Goal: Task Accomplishment & Management: Use online tool/utility

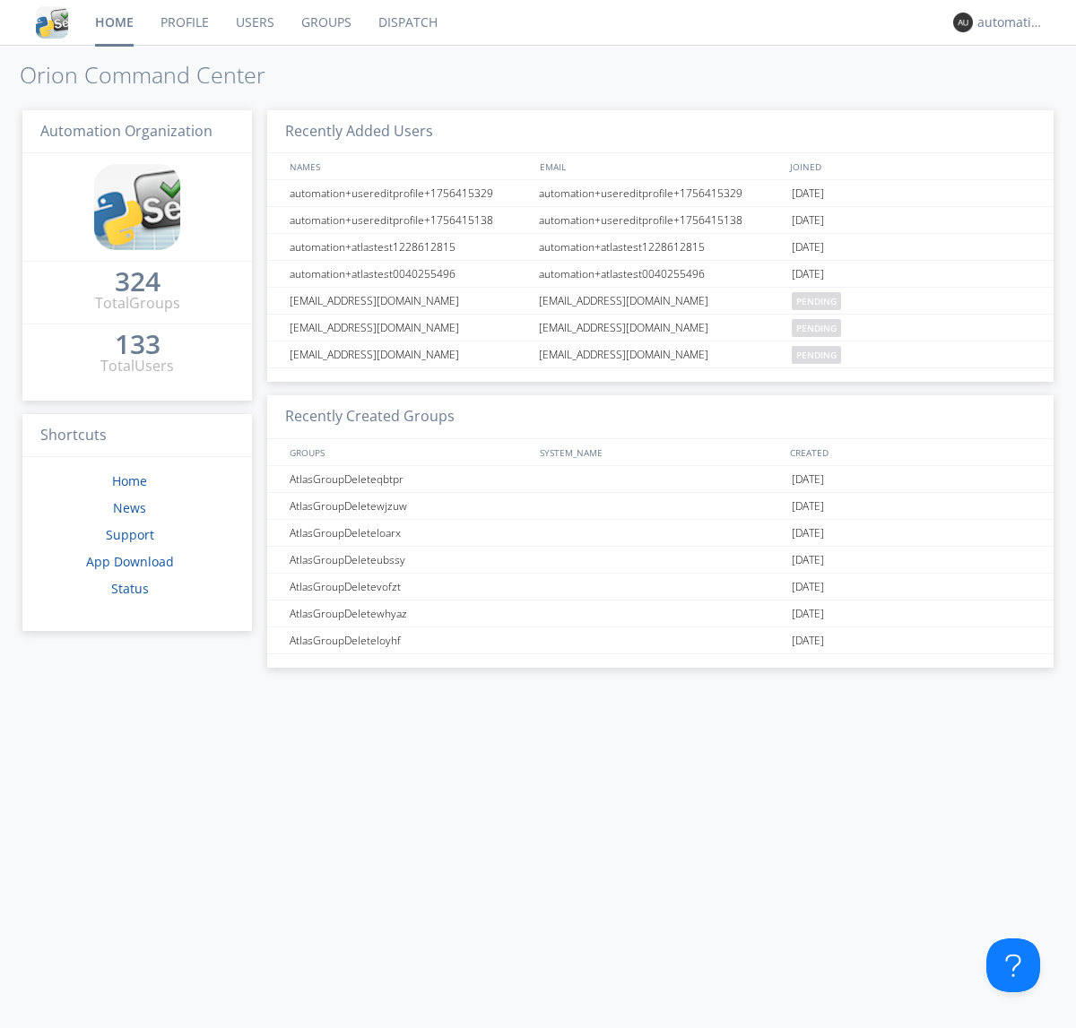
click at [406, 22] on link "Dispatch" at bounding box center [408, 22] width 86 height 45
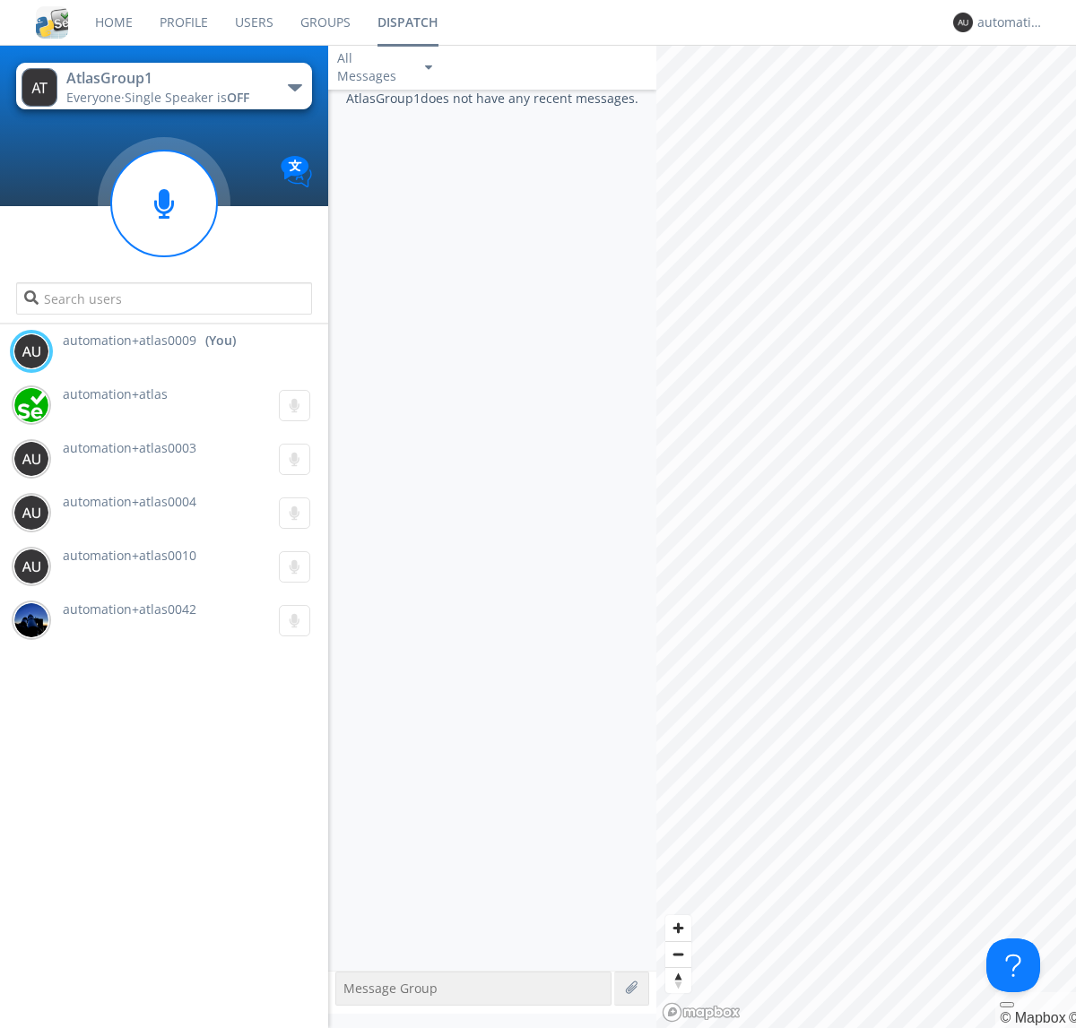
click at [294, 87] on div "button" at bounding box center [295, 87] width 14 height 7
click at [0, 0] on span "AtlasGroupDispatch5" at bounding box center [0, 0] width 0 height 0
click at [1006, 22] on div "automation+atlas0009" at bounding box center [1010, 22] width 67 height 18
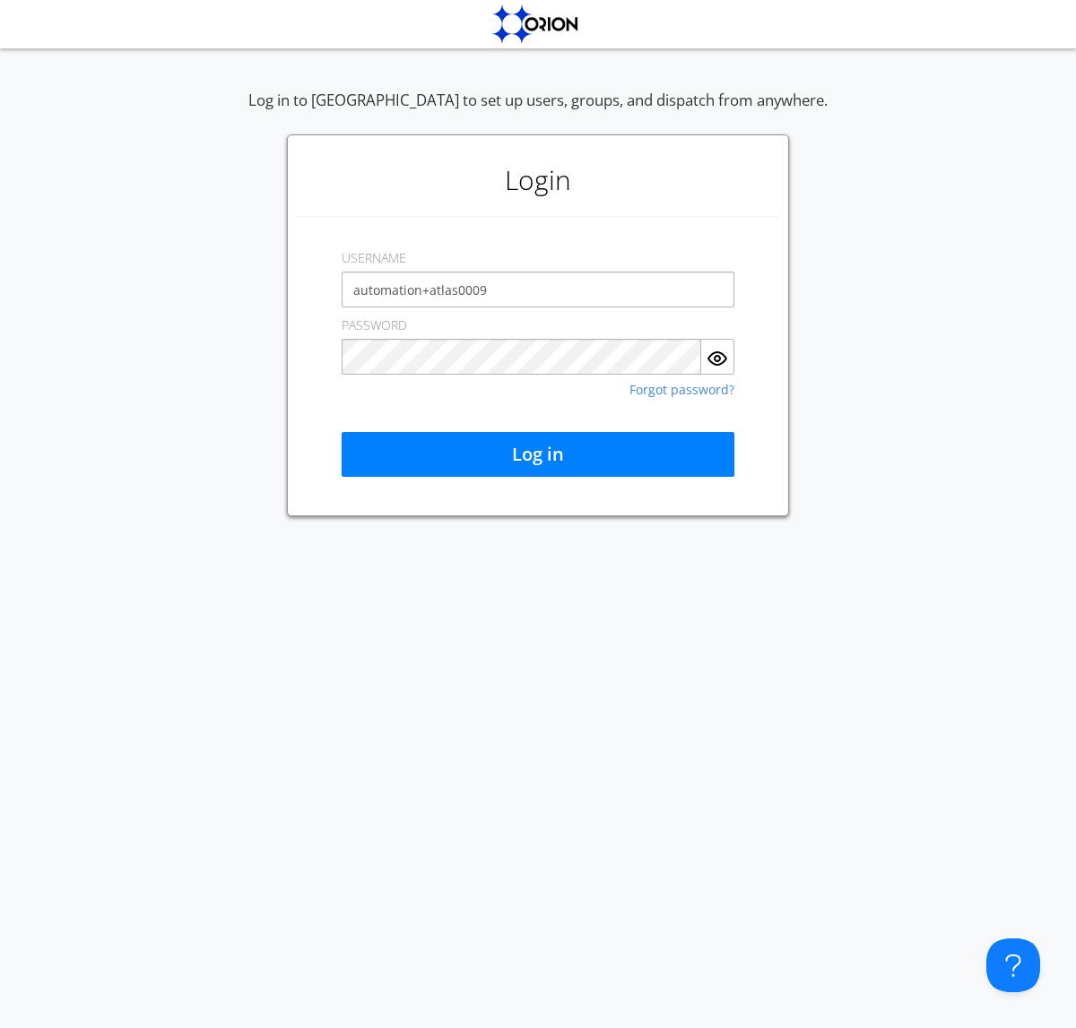
type input "automation+atlas0009"
click at [538, 454] on button "Log in" at bounding box center [537, 454] width 393 height 45
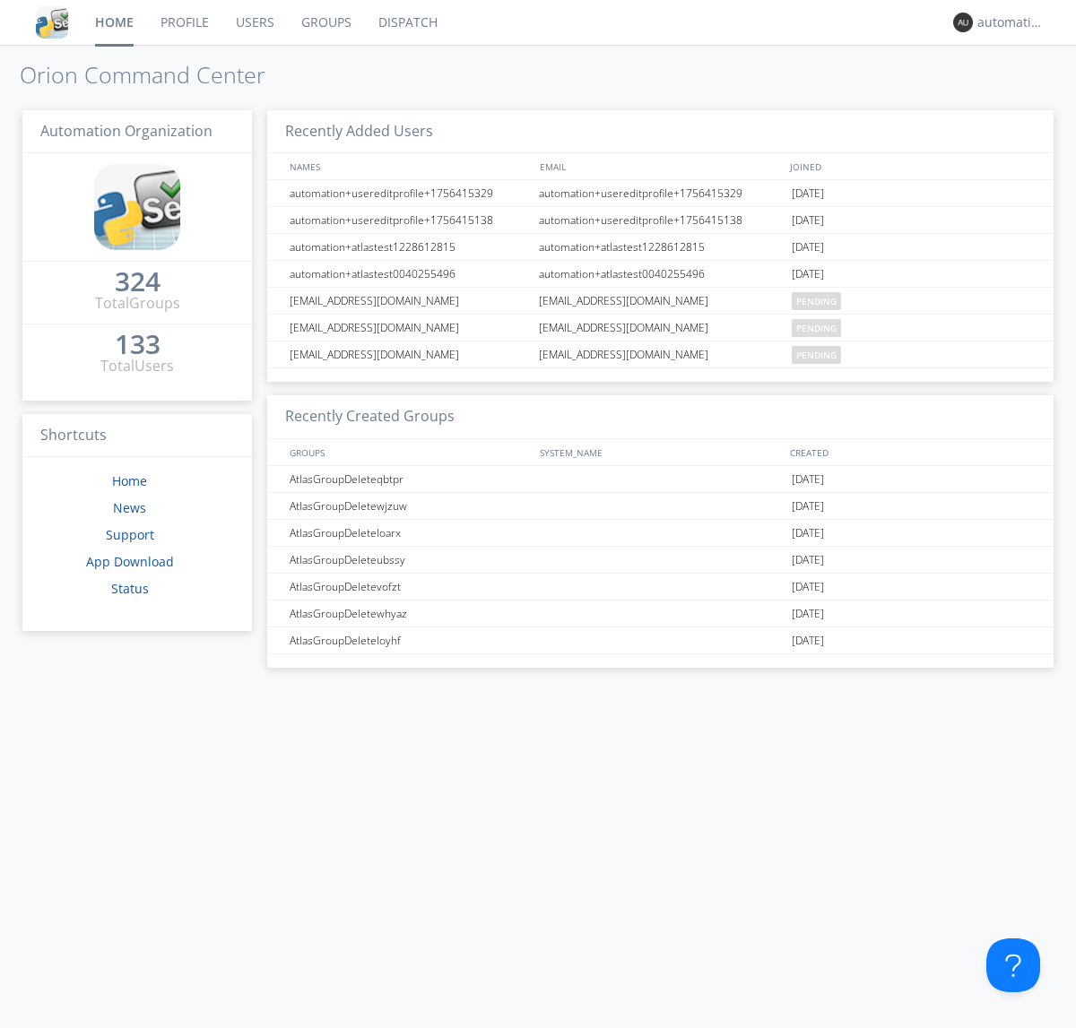
click at [406, 22] on link "Dispatch" at bounding box center [408, 22] width 86 height 45
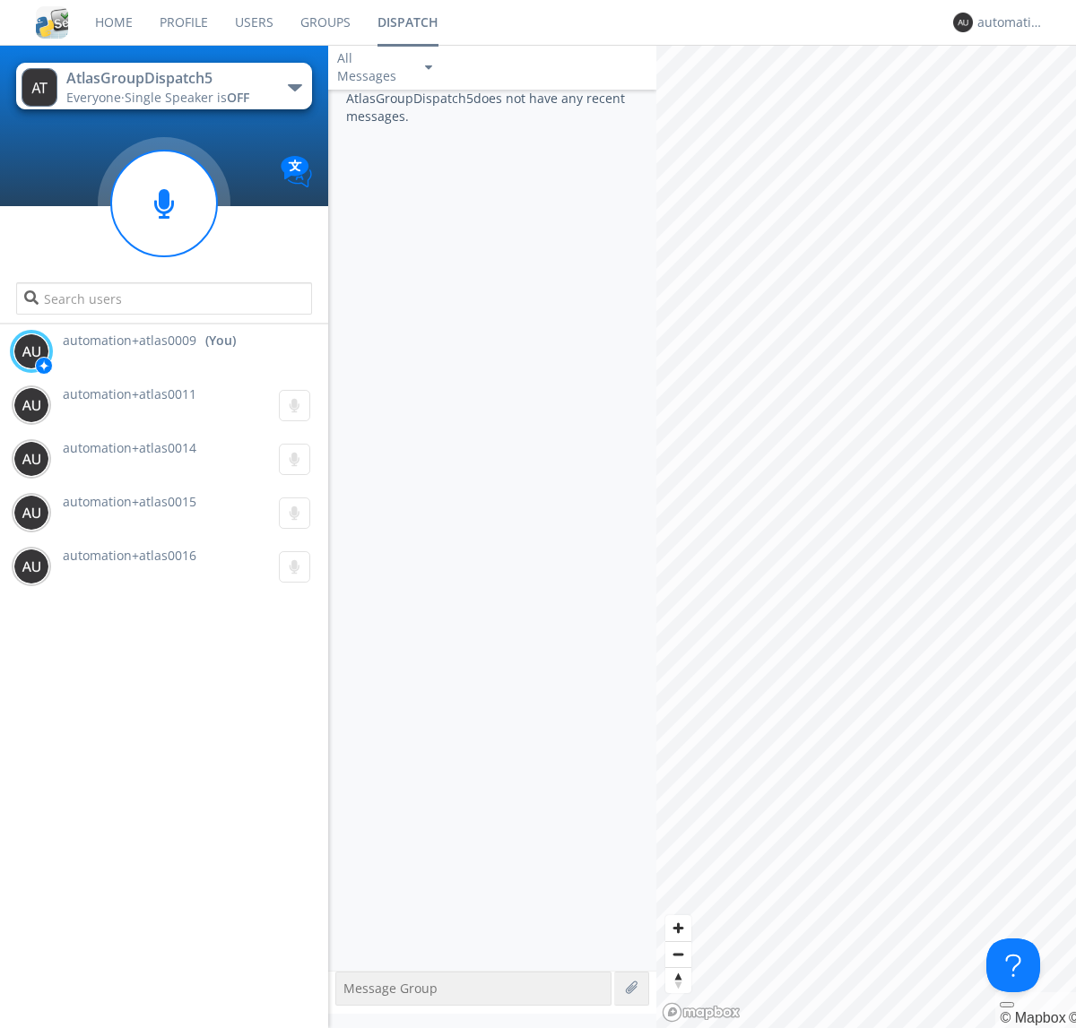
click at [294, 87] on div "button" at bounding box center [295, 87] width 14 height 7
click at [0, 0] on span "AtlasGroup1" at bounding box center [0, 0] width 0 height 0
click at [1006, 22] on div "automation+atlas0009" at bounding box center [1010, 22] width 67 height 18
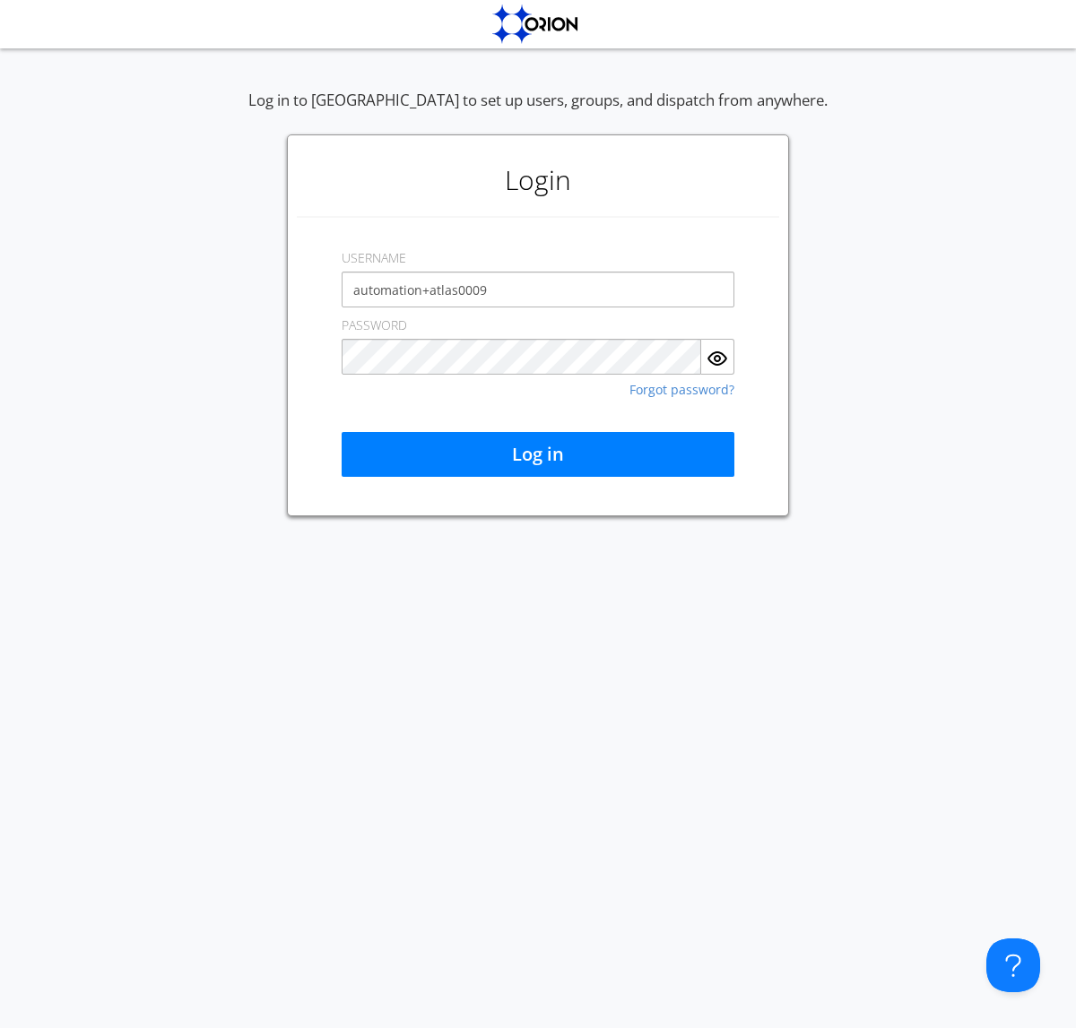
type input "automation+atlas0009"
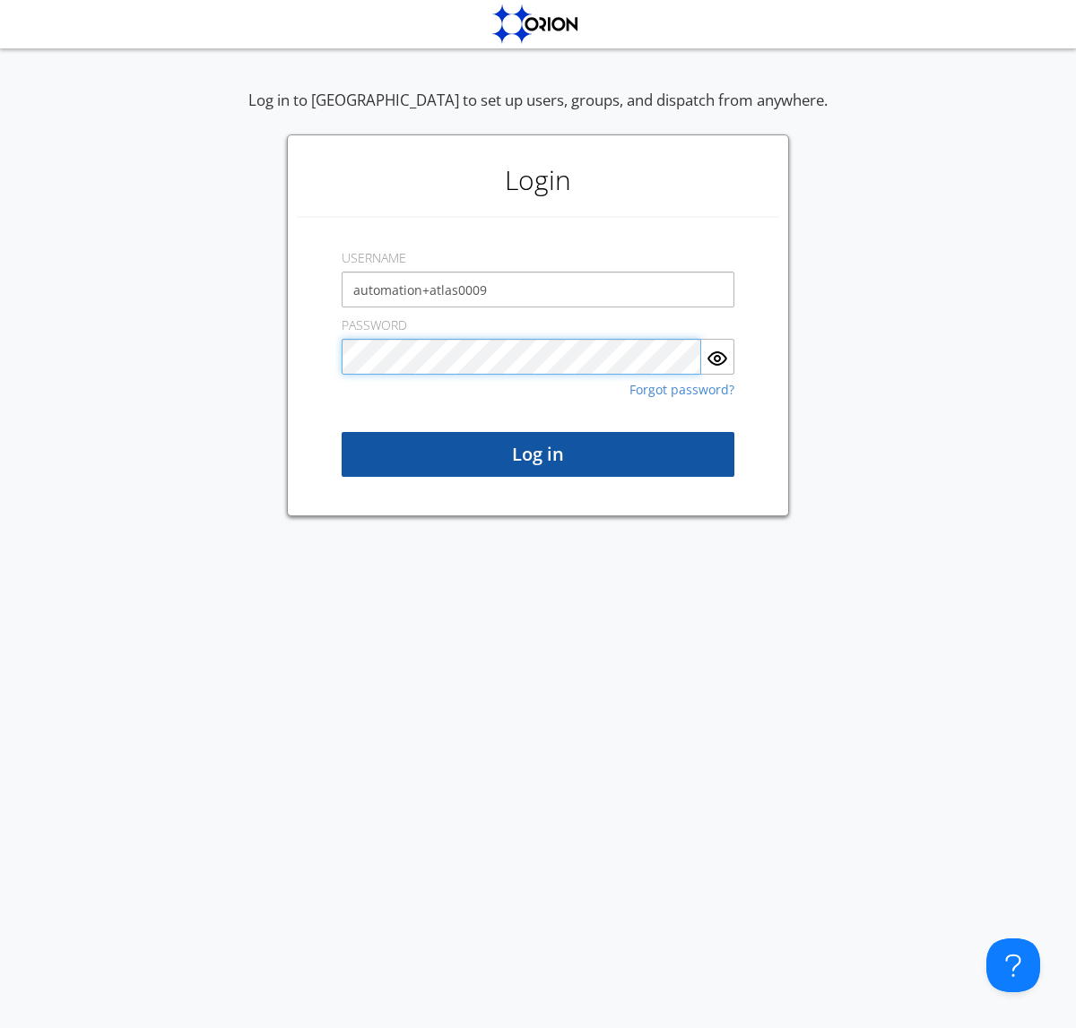
click at [538, 454] on button "Log in" at bounding box center [537, 454] width 393 height 45
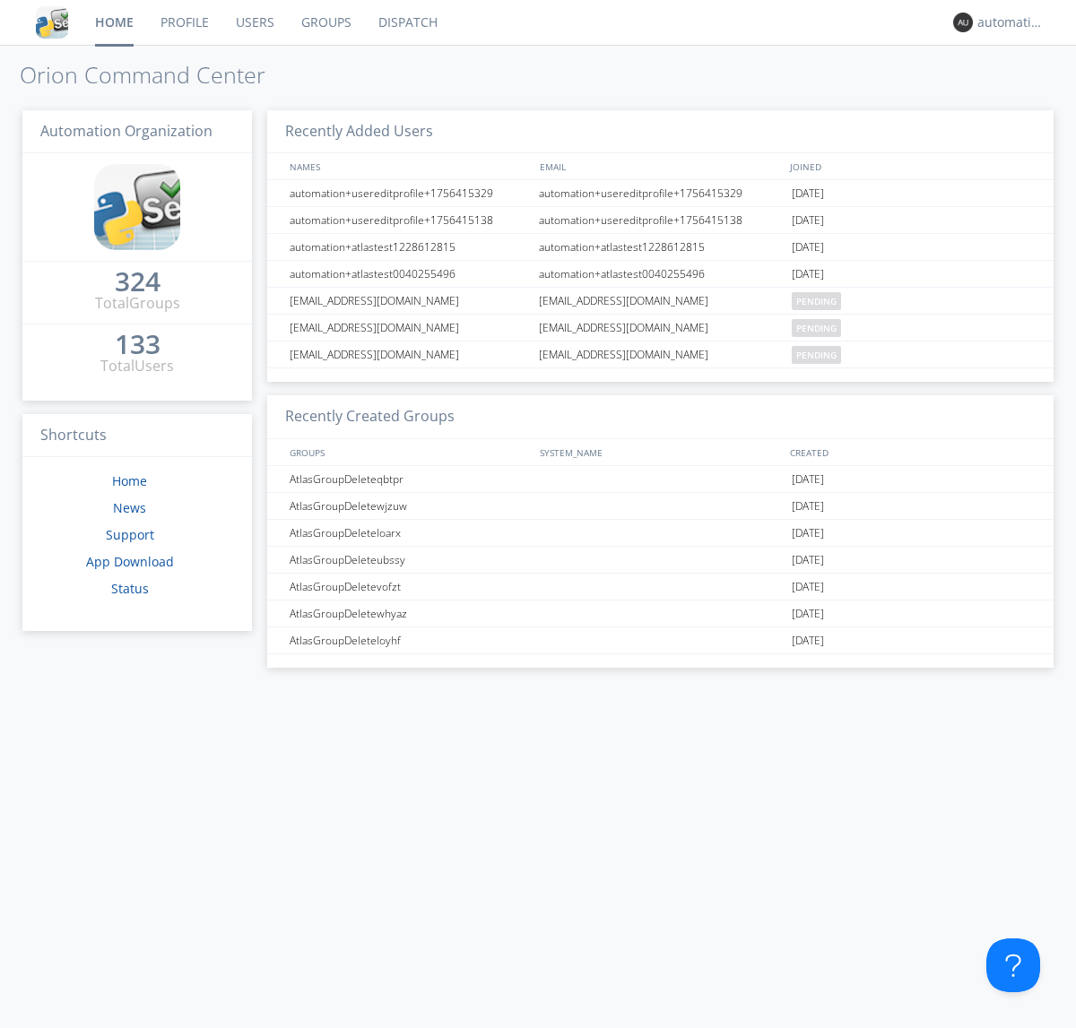
click at [406, 22] on link "Dispatch" at bounding box center [408, 22] width 86 height 45
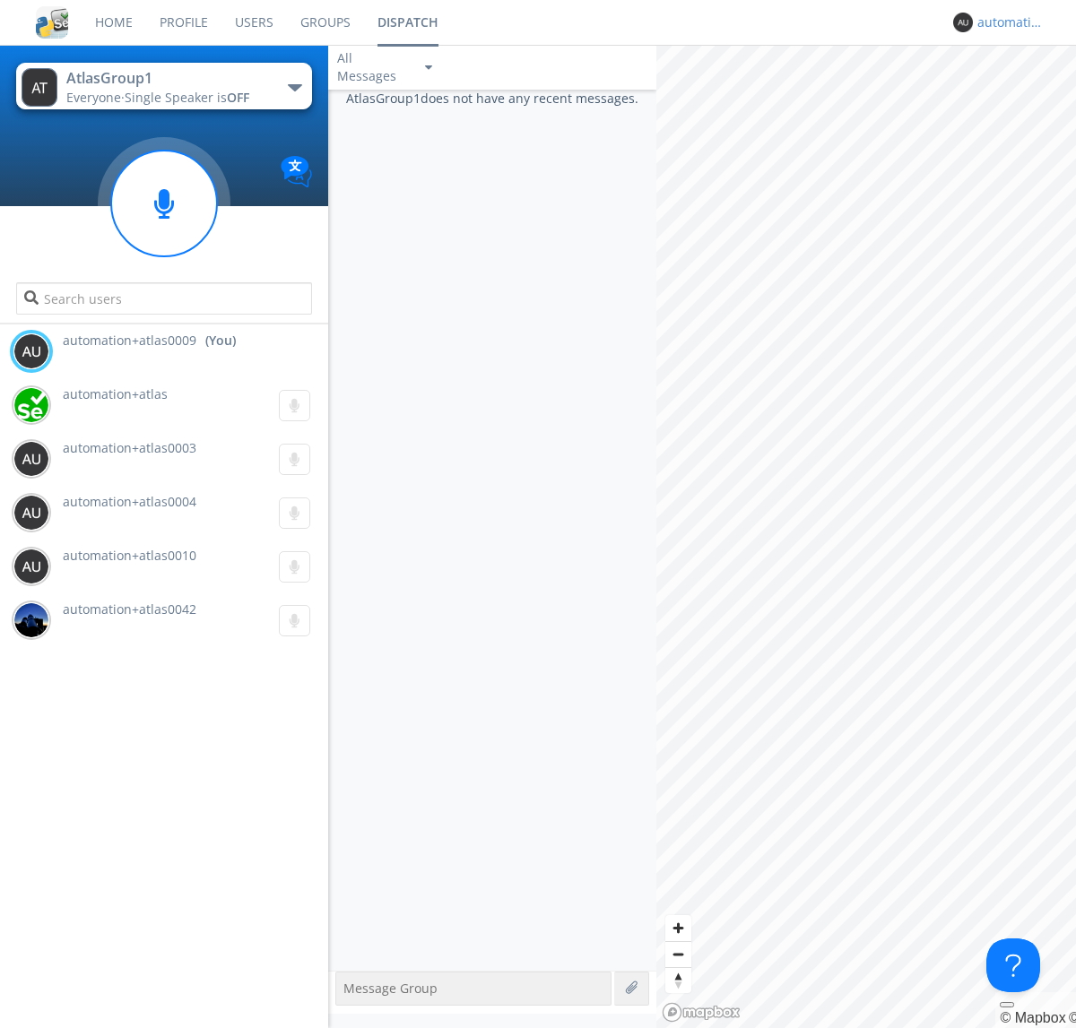
click at [1006, 22] on div "automation+atlas0009" at bounding box center [1010, 22] width 67 height 18
